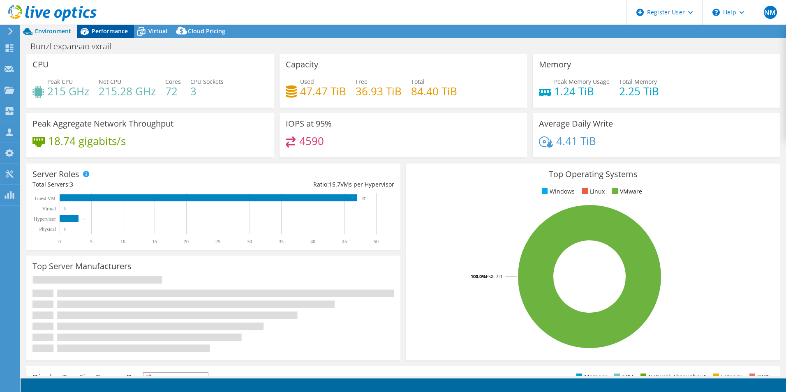
click at [111, 35] on div "Performance" at bounding box center [105, 31] width 57 height 13
select select "[GEOGRAPHIC_DATA]"
select select "USD"
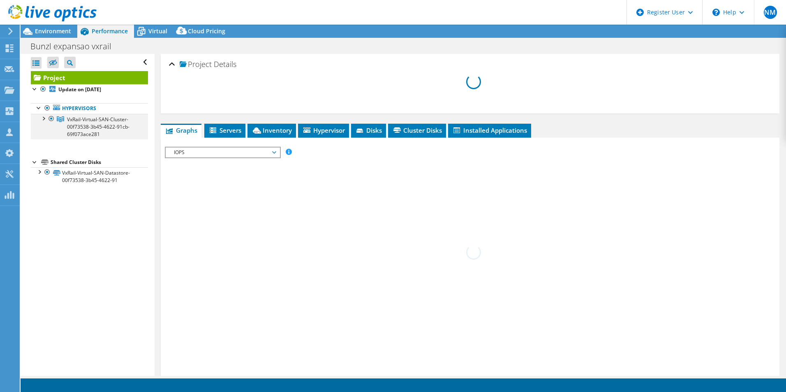
click at [42, 120] on div at bounding box center [43, 118] width 8 height 8
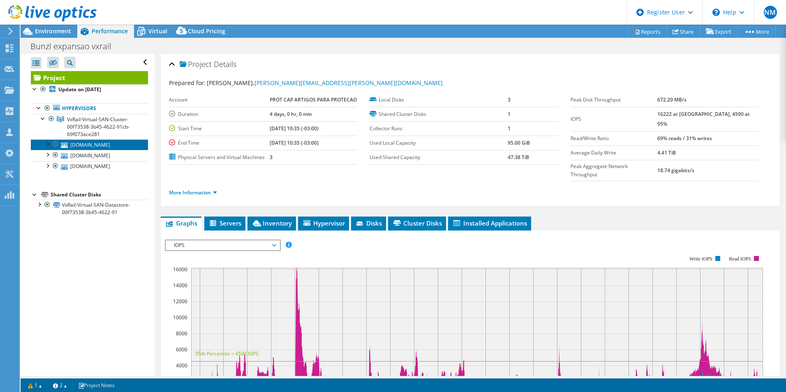
click at [80, 149] on link "[DOMAIN_NAME]" at bounding box center [89, 144] width 117 height 11
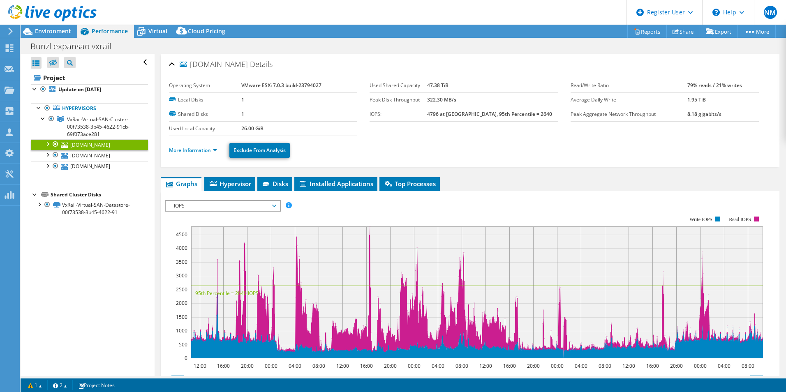
click at [201, 177] on li "Graphs" at bounding box center [181, 184] width 41 height 14
click at [200, 149] on link "More Information" at bounding box center [193, 150] width 48 height 7
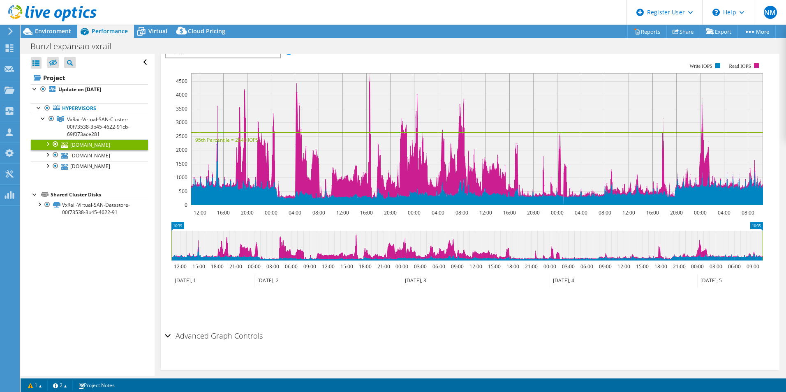
scroll to position [534, 0]
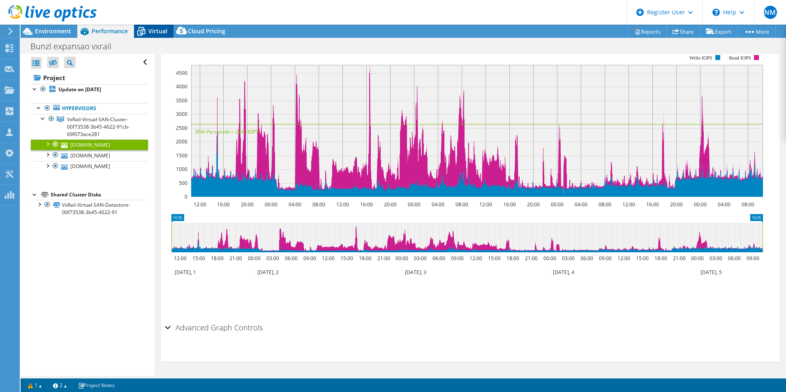
click at [148, 33] on span "Virtual" at bounding box center [157, 31] width 19 height 8
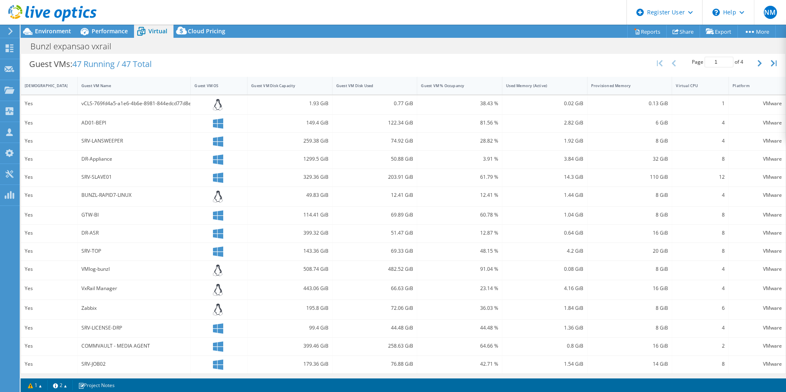
scroll to position [166, 0]
click at [757, 62] on icon "button" at bounding box center [759, 61] width 4 height 7
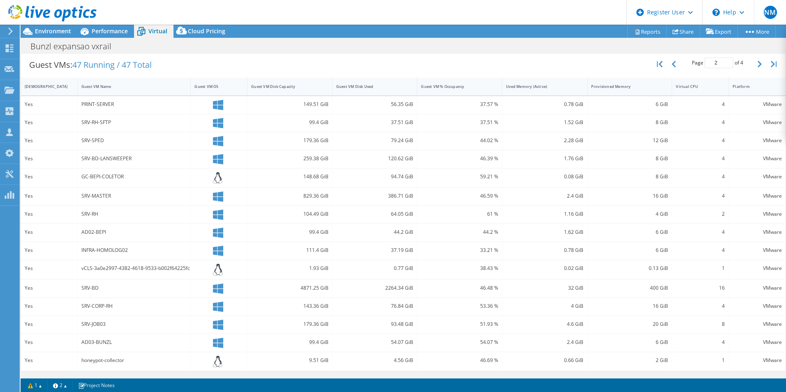
scroll to position [163, 0]
click at [753, 67] on button "button" at bounding box center [760, 65] width 14 height 16
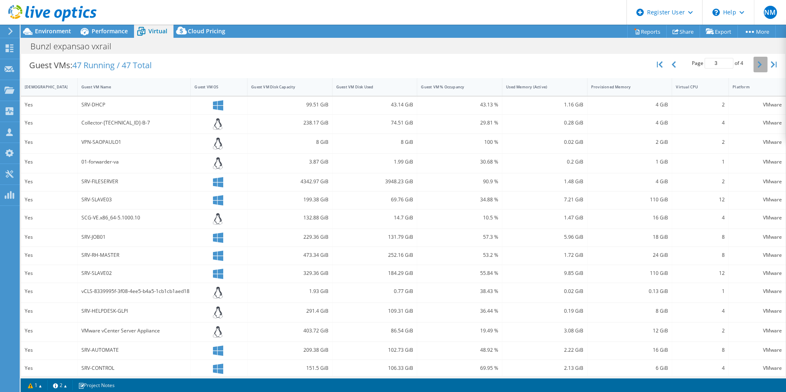
scroll to position [169, 0]
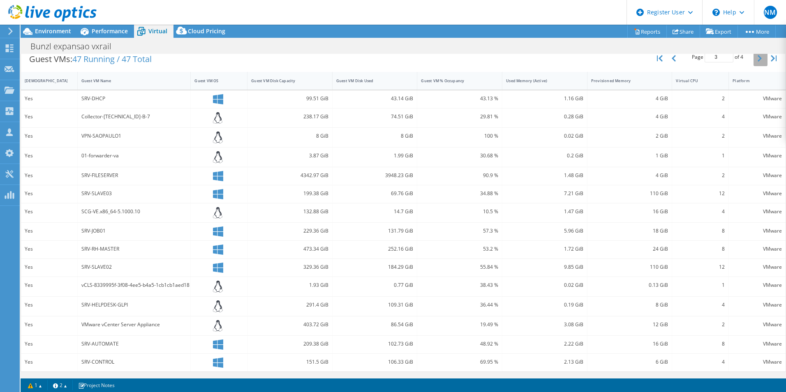
click at [756, 59] on button "button" at bounding box center [760, 59] width 14 height 16
type input "4"
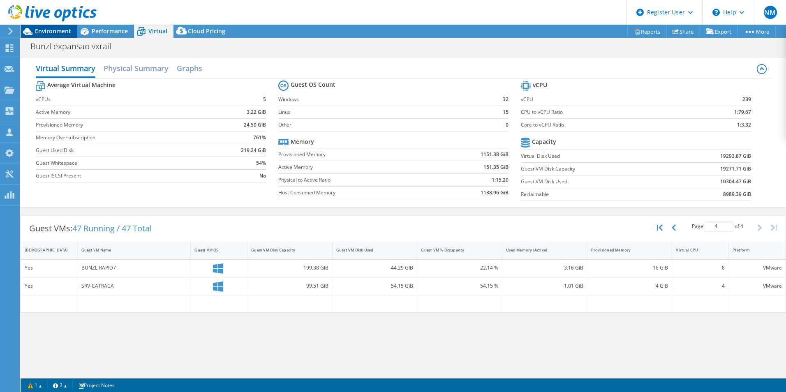
click at [58, 32] on span "Environment" at bounding box center [53, 31] width 36 height 8
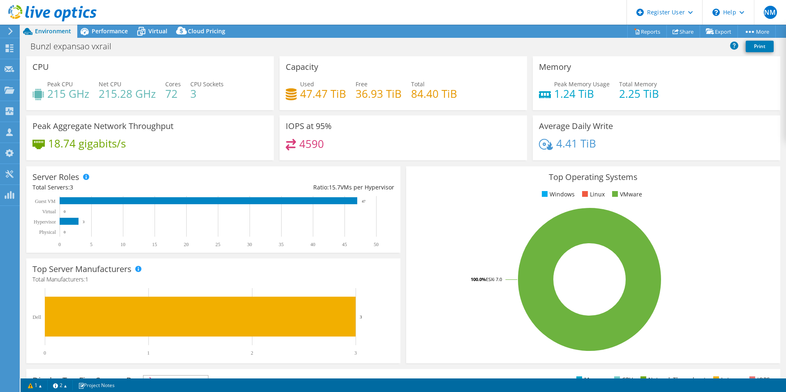
click at [570, 139] on h4 "4.41 TiB" at bounding box center [576, 143] width 40 height 9
click at [638, 115] on div "Memory Peak Memory Usage 1.24 TiB Total Memory 2.25 TiB" at bounding box center [656, 85] width 253 height 59
click at [729, 238] on rect at bounding box center [589, 280] width 354 height 144
